Goal: Transaction & Acquisition: Purchase product/service

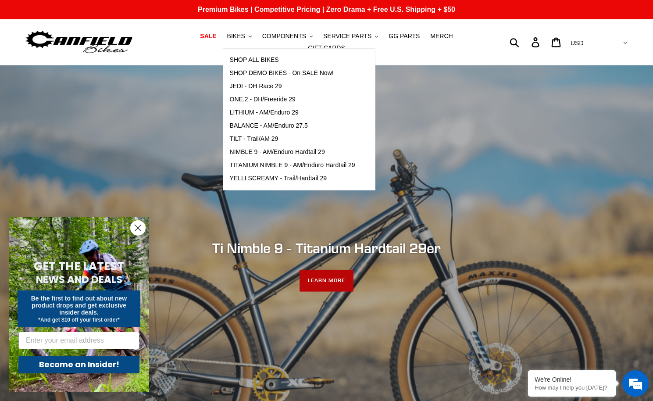
click at [330, 276] on link "LEARN MORE" at bounding box center [327, 281] width 54 height 22
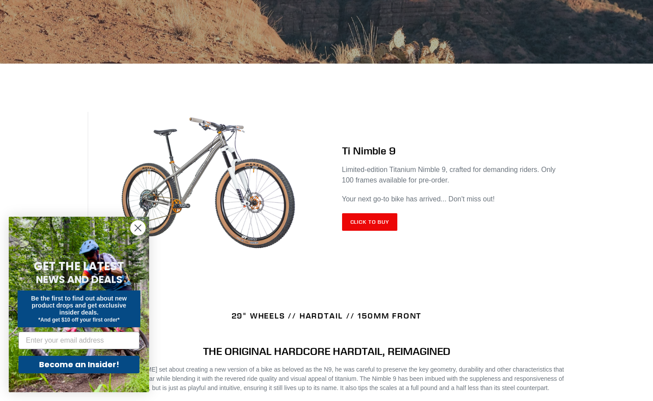
scroll to position [287, 0]
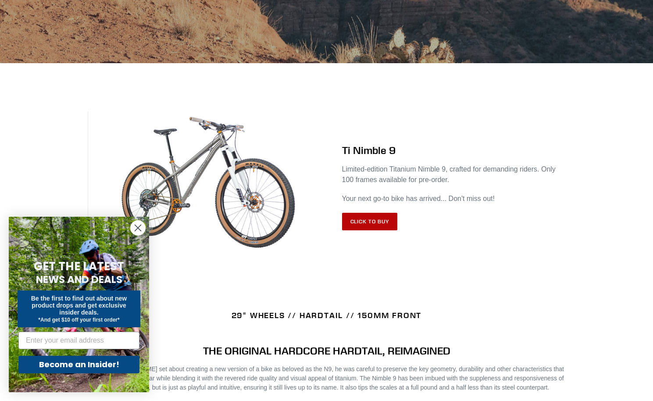
click at [375, 217] on link "Click to Buy" at bounding box center [370, 222] width 56 height 18
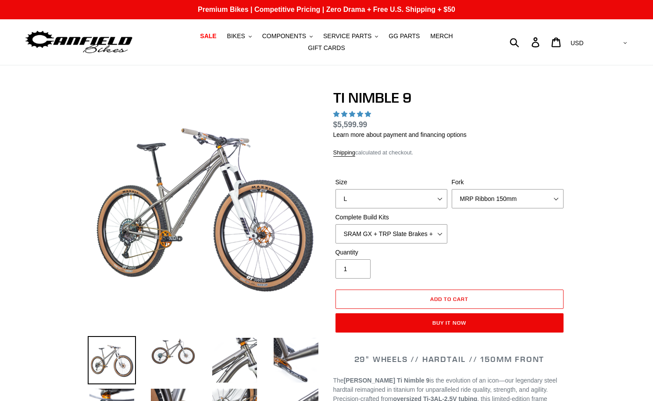
select select "highest-rating"
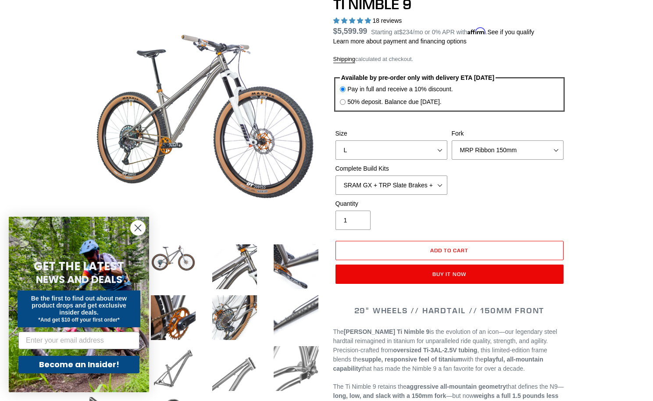
scroll to position [96, 0]
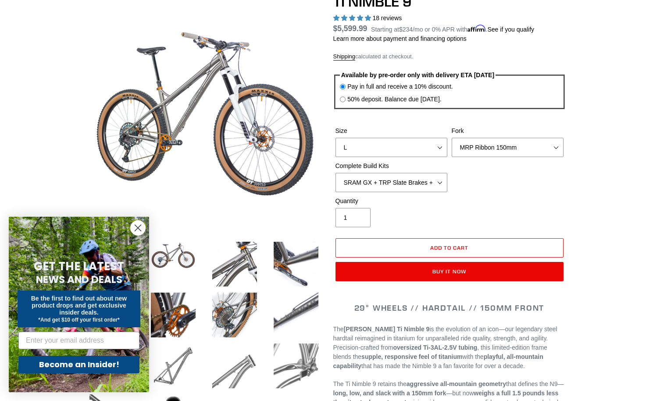
click at [140, 229] on circle "Close dialog" at bounding box center [138, 228] width 14 height 14
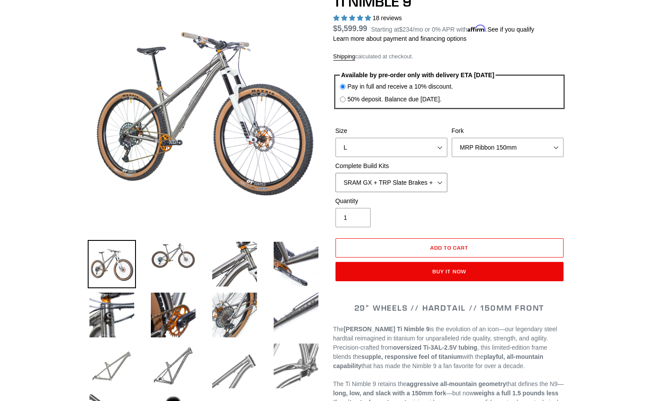
select select "SHIMANO XTR + HOPE Brakes + DT Swiss Carbon Wheels"
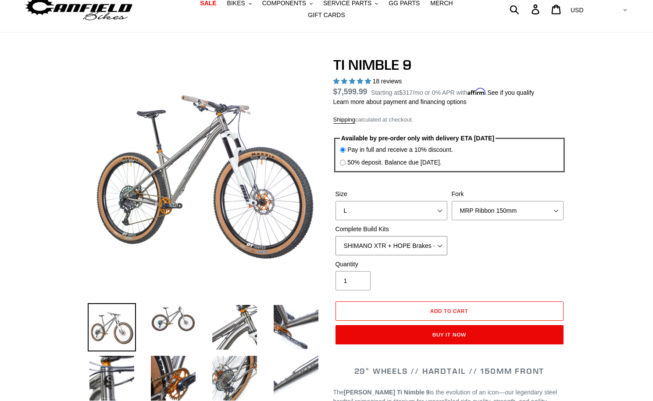
scroll to position [30, 0]
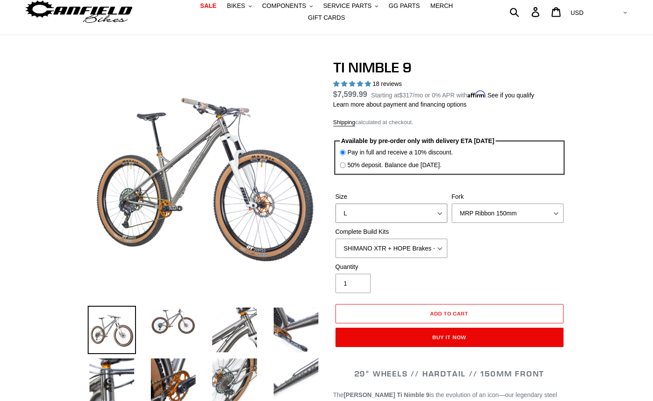
select select "M"
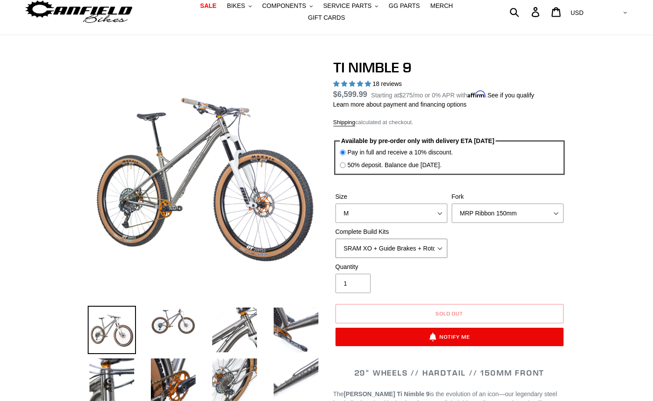
select select "SHIMANO XT + SHIMANO brakes + Rotors + e13 LG-1 Wheels"
click at [543, 249] on div "Size S M L XL / XXL (Specify at checkout) Fork MRP Ribbon 150mm RockShox Lyrik …" at bounding box center [450, 227] width 233 height 70
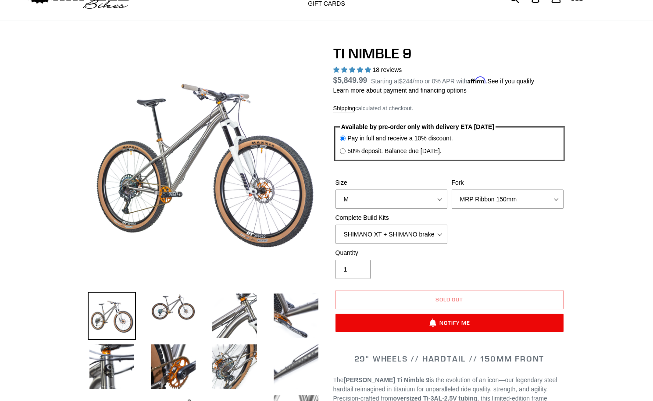
scroll to position [31, 0]
